Goal: Information Seeking & Learning: Learn about a topic

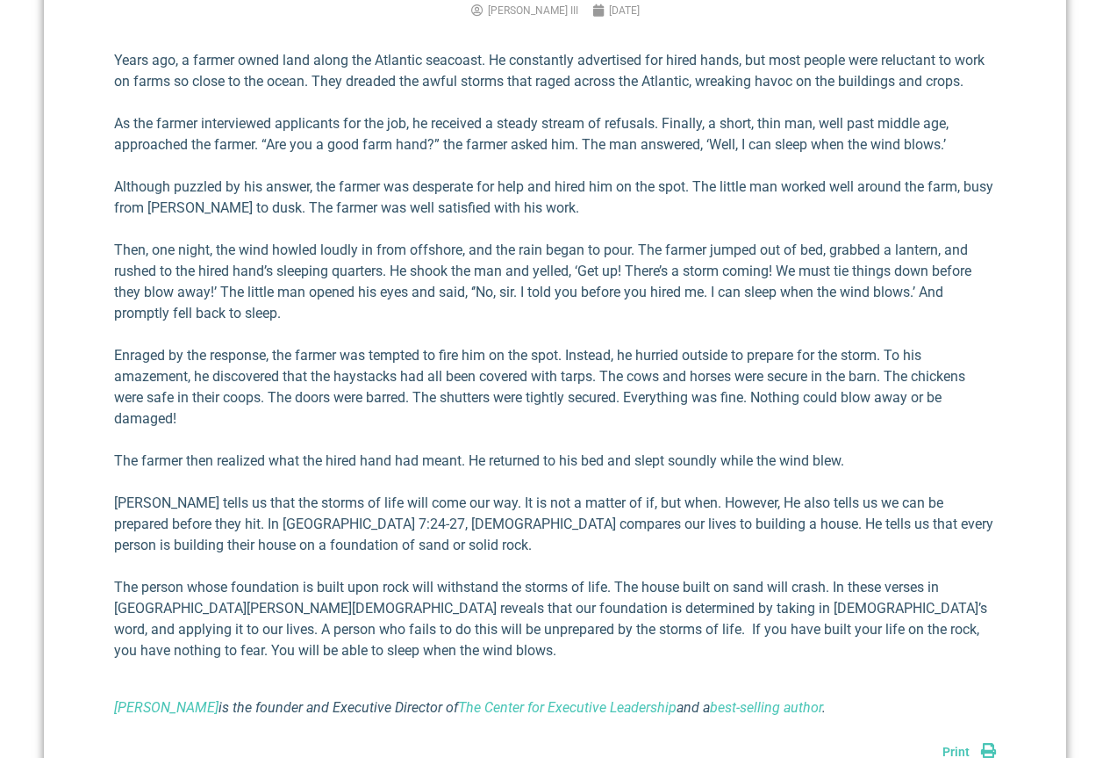
scroll to position [699, 0]
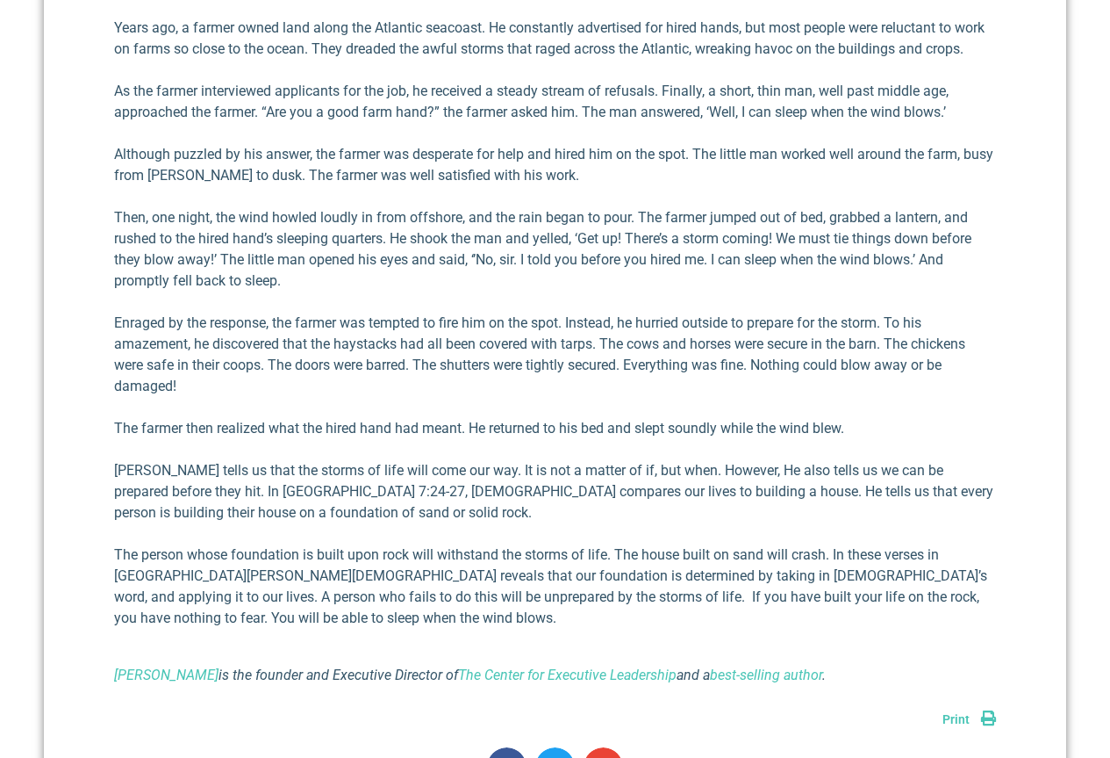
click at [987, 722] on link "Print" at bounding box center [970, 719] width 54 height 14
